Goal: Transaction & Acquisition: Purchase product/service

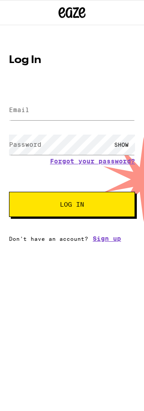
click at [41, 209] on button "Log In" at bounding box center [72, 204] width 126 height 25
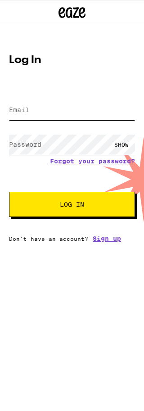
type input "[EMAIL_ADDRESS][DOMAIN_NAME]"
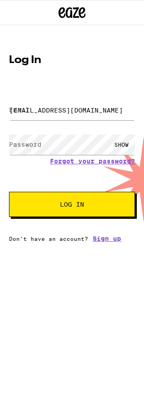
click at [72, 205] on button "Log In" at bounding box center [72, 204] width 126 height 25
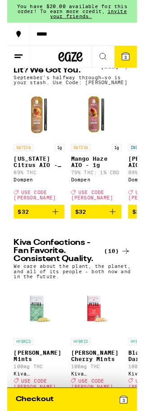
scroll to position [40, 0]
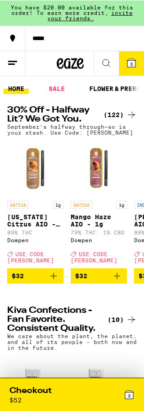
click at [88, 268] on link "SATIVA 1g Mango Haze AIO - 1g 79% THC: 1% CBD Dompen Deal Created with Sketch. …" at bounding box center [99, 203] width 56 height 128
